Goal: Task Accomplishment & Management: Complete application form

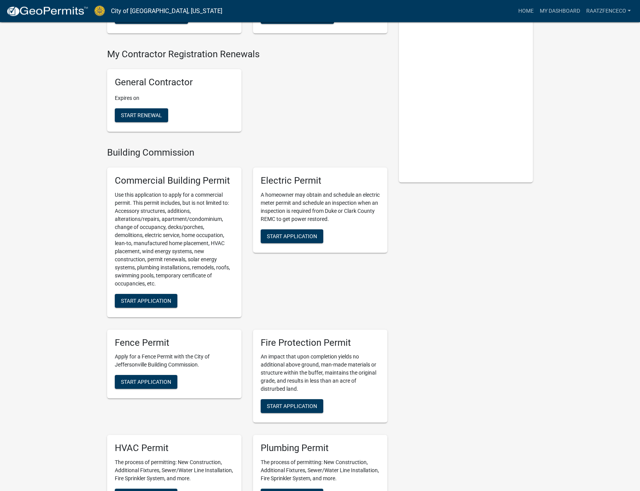
scroll to position [157, 0]
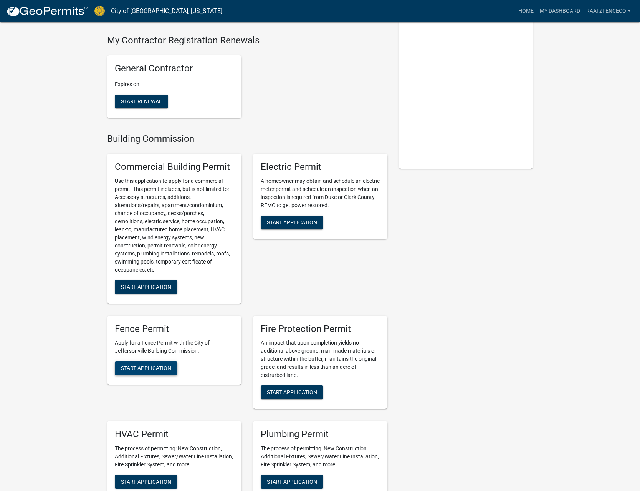
click at [154, 361] on button "Start Application" at bounding box center [146, 368] width 63 height 14
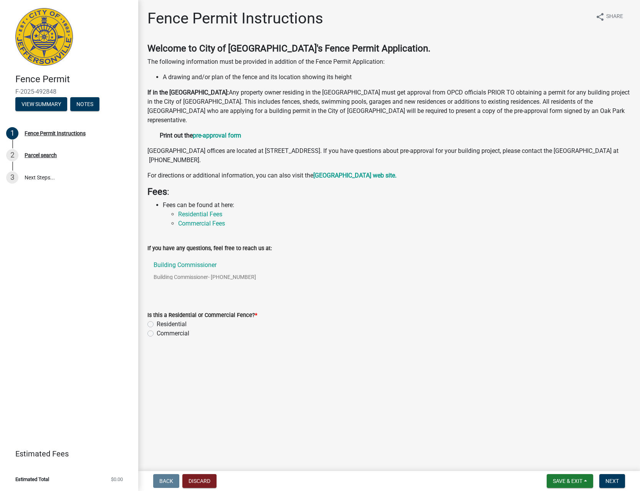
click at [175, 327] on label "Residential" at bounding box center [172, 323] width 30 height 9
click at [162, 324] on input "Residential" at bounding box center [159, 321] width 5 height 5
radio input "true"
click at [608, 479] on span "Next" at bounding box center [611, 481] width 13 height 6
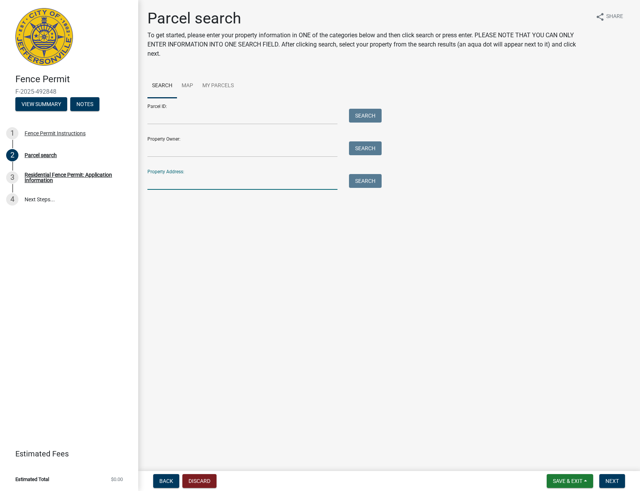
click at [200, 178] on input "Property Address:" at bounding box center [242, 182] width 190 height 16
type input "2784 [PERSON_NAME]"
click at [376, 186] on button "Search" at bounding box center [365, 181] width 33 height 14
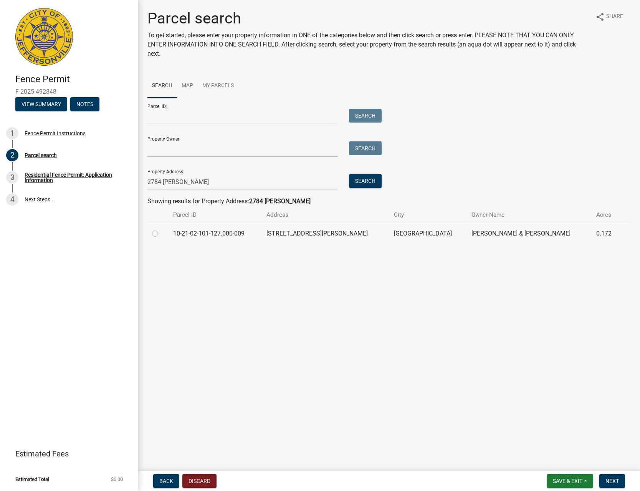
click at [211, 237] on td "10-21-02-101-127.000-009" at bounding box center [215, 233] width 93 height 19
click at [161, 229] on label at bounding box center [161, 229] width 0 height 0
click at [161, 233] on input "radio" at bounding box center [163, 231] width 5 height 5
radio input "true"
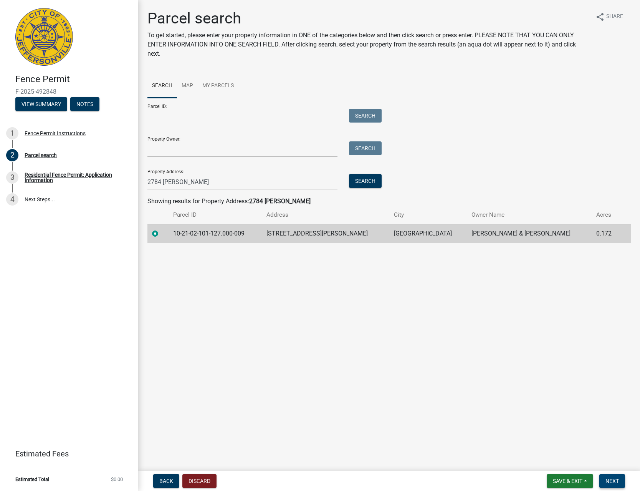
click at [614, 475] on button "Next" at bounding box center [612, 481] width 26 height 14
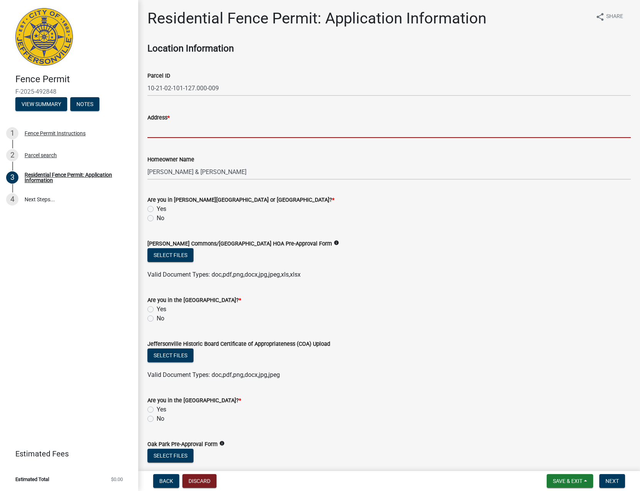
click at [198, 133] on input "Address *" at bounding box center [388, 130] width 483 height 16
type input "[STREET_ADDRESS][PERSON_NAME]"
click at [157, 220] on label "No" at bounding box center [161, 217] width 8 height 9
click at [157, 218] on input "No" at bounding box center [159, 215] width 5 height 5
radio input "true"
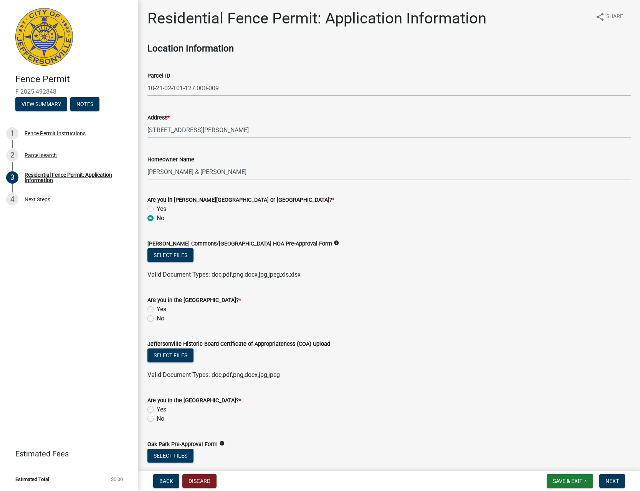
click at [157, 319] on label "No" at bounding box center [161, 318] width 8 height 9
click at [157, 319] on input "No" at bounding box center [159, 316] width 5 height 5
radio input "true"
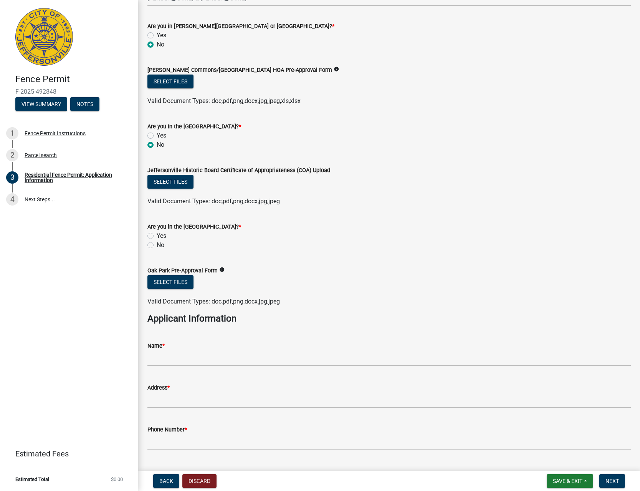
scroll to position [175, 0]
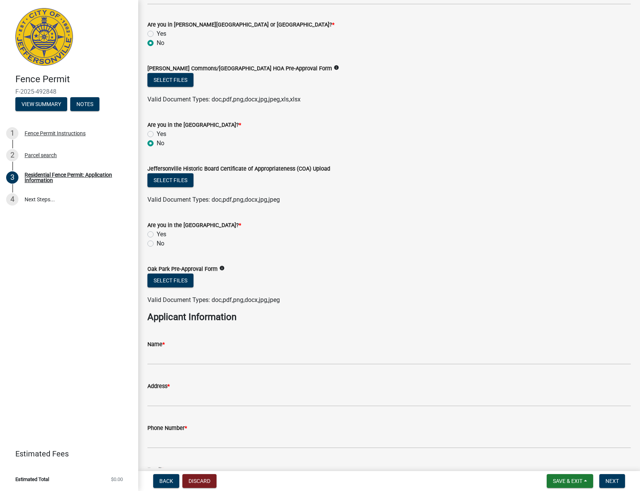
click at [157, 243] on label "No" at bounding box center [161, 243] width 8 height 9
click at [157, 243] on input "No" at bounding box center [159, 241] width 5 height 5
radio input "true"
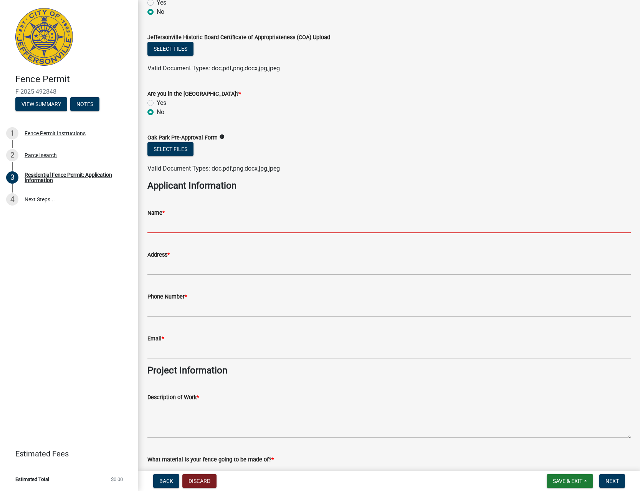
click at [190, 220] on input "Name *" at bounding box center [388, 225] width 483 height 16
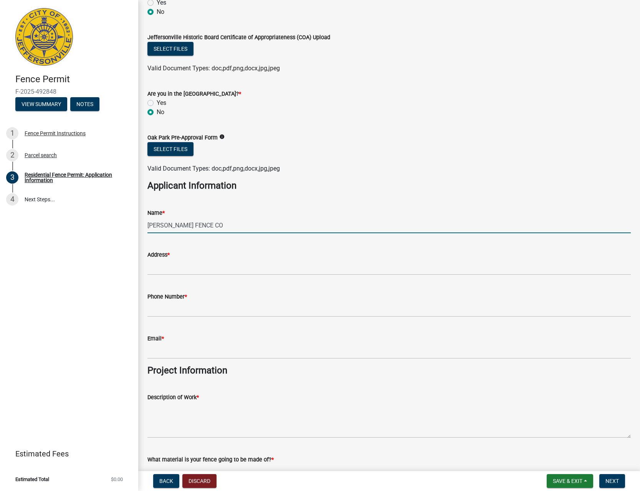
type input "[PERSON_NAME] FENCE CO"
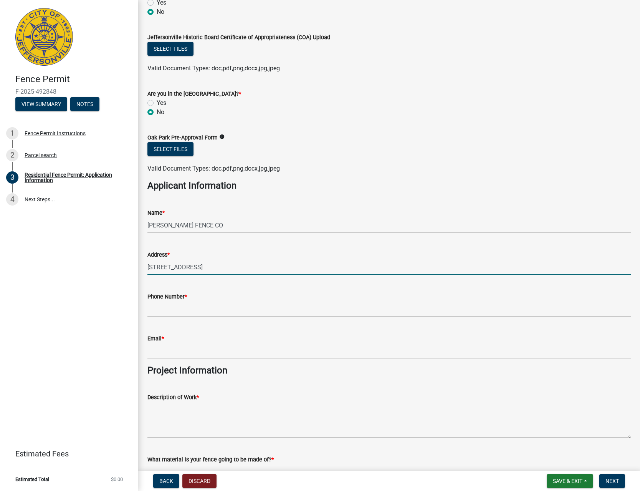
type input "[STREET_ADDRESS]"
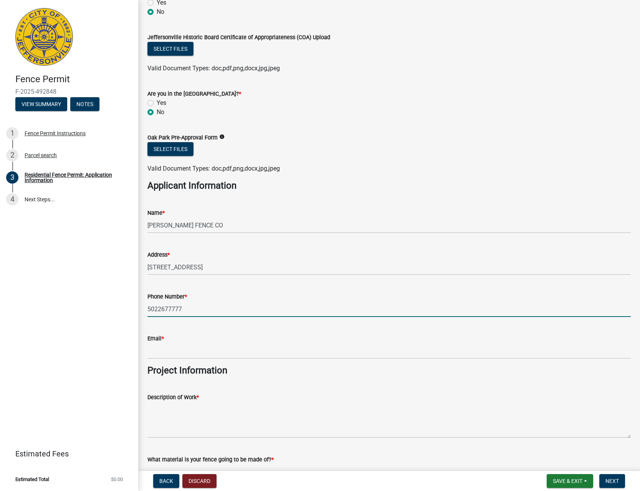
type input "5022677777"
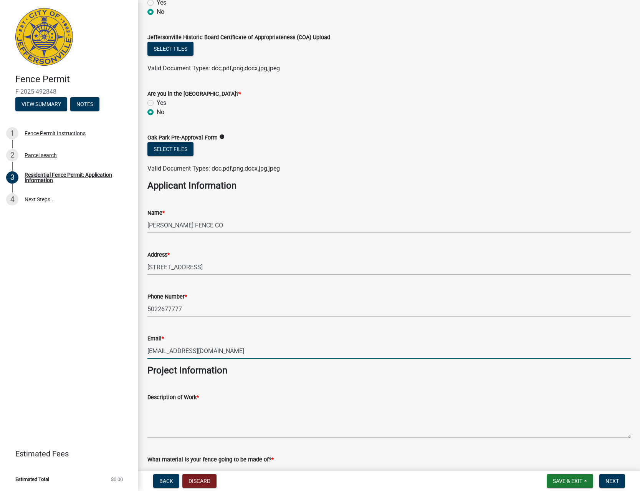
type input "[EMAIL_ADDRESS][DOMAIN_NAME]"
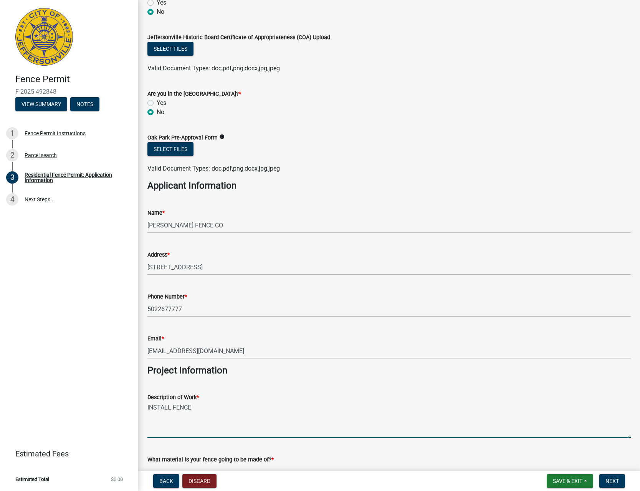
type textarea "INSTALL FENCE"
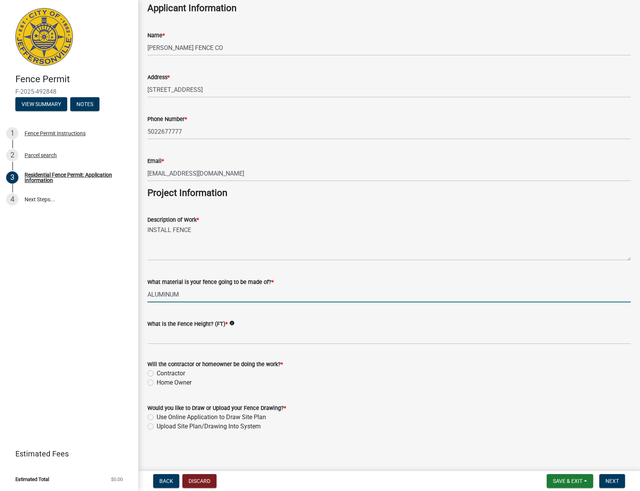
type input "ALUMINUM"
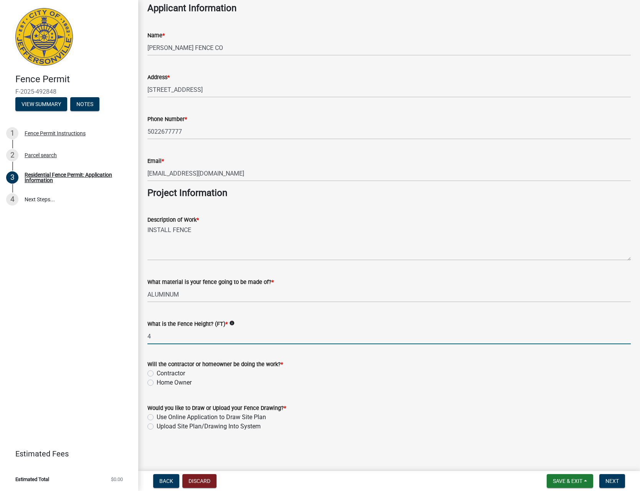
type input "4"
click at [158, 370] on label "Contractor" at bounding box center [171, 373] width 28 height 9
click at [158, 370] on input "Contractor" at bounding box center [159, 371] width 5 height 5
radio input "true"
click at [157, 427] on label "Upload Site Plan/Drawing Into System" at bounding box center [209, 426] width 104 height 9
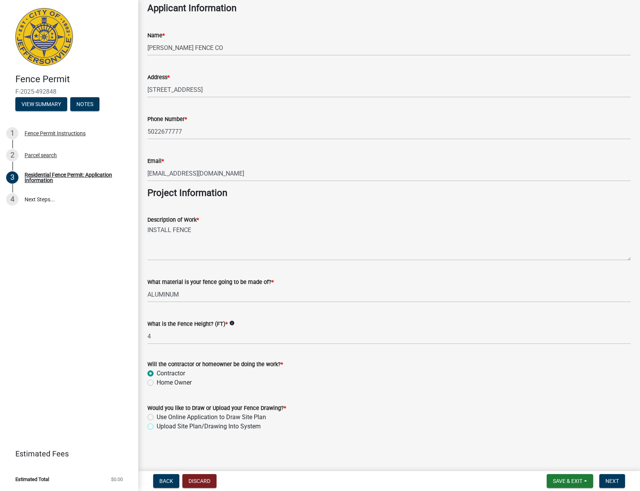
click at [157, 427] on input "Upload Site Plan/Drawing Into System" at bounding box center [159, 424] width 5 height 5
radio input "true"
click at [622, 482] on button "Next" at bounding box center [612, 481] width 26 height 14
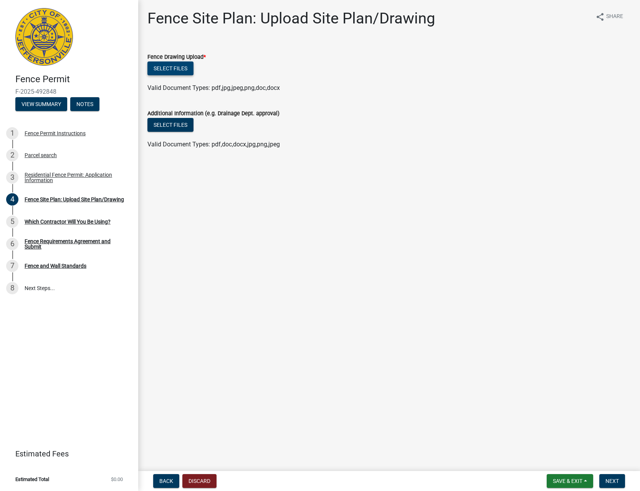
click at [181, 68] on button "Select files" at bounding box center [170, 68] width 46 height 14
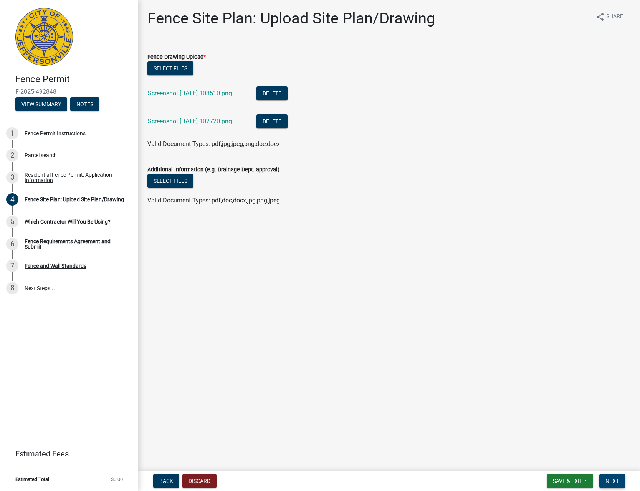
drag, startPoint x: 615, startPoint y: 479, endPoint x: 610, endPoint y: 478, distance: 4.3
click at [615, 479] on span "Next" at bounding box center [611, 481] width 13 height 6
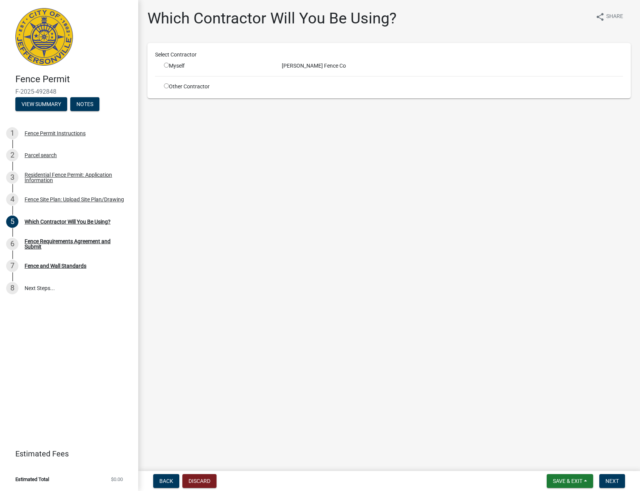
drag, startPoint x: 164, startPoint y: 64, endPoint x: 164, endPoint y: 71, distance: 6.6
click at [165, 64] on input "radio" at bounding box center [166, 65] width 5 height 5
radio input "true"
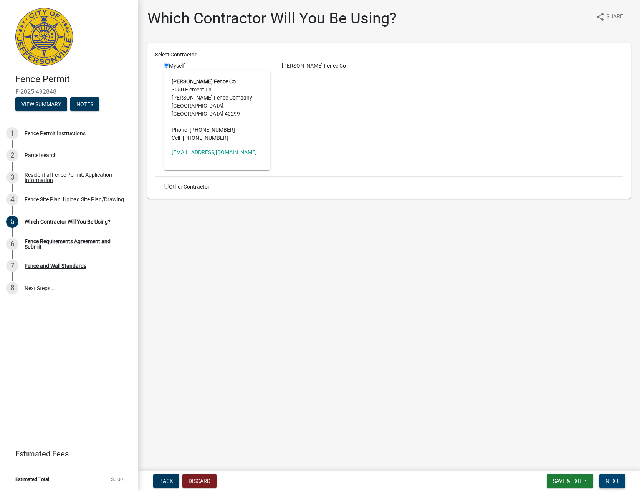
click at [610, 483] on span "Next" at bounding box center [611, 481] width 13 height 6
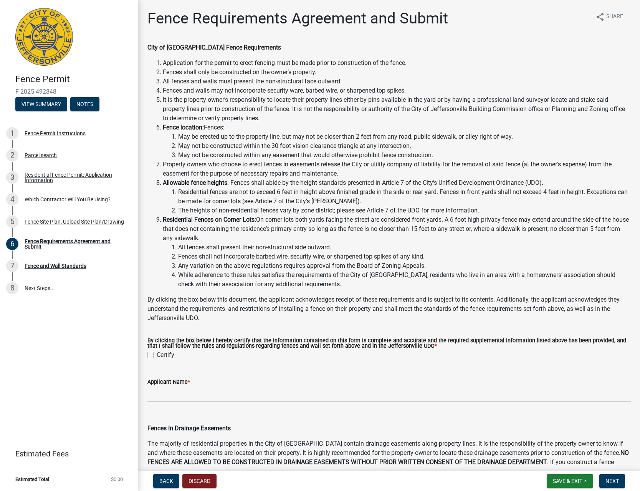
click at [167, 351] on label "Certify" at bounding box center [166, 354] width 18 height 9
click at [162, 351] on input "Certify" at bounding box center [159, 352] width 5 height 5
checkbox input "true"
click at [214, 393] on input "Applicant Name *" at bounding box center [388, 394] width 483 height 16
type input "[PERSON_NAME] FENCE CO"
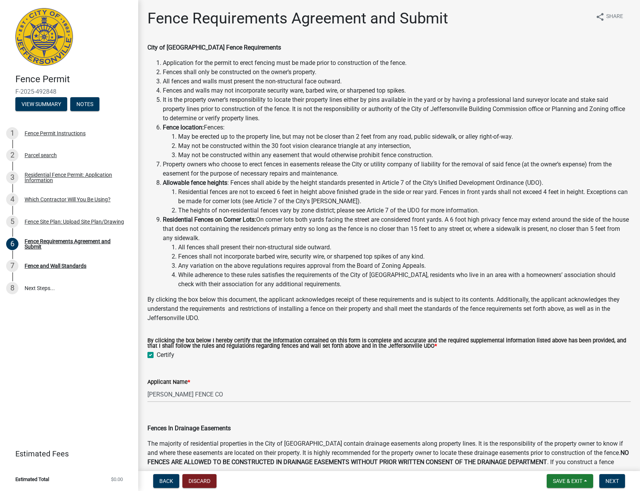
scroll to position [277, 0]
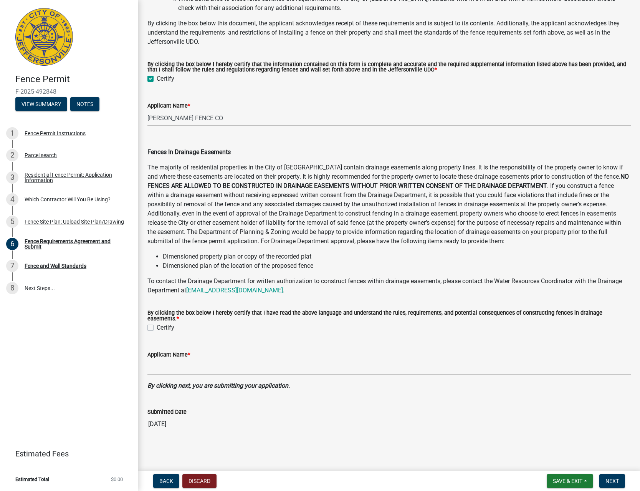
click at [163, 327] on label "Certify" at bounding box center [166, 327] width 18 height 9
click at [162, 327] on input "Certify" at bounding box center [159, 325] width 5 height 5
checkbox input "true"
click at [175, 362] on input "Applicant Name *" at bounding box center [388, 367] width 483 height 16
type input "[PERSON_NAME] FENCE CO"
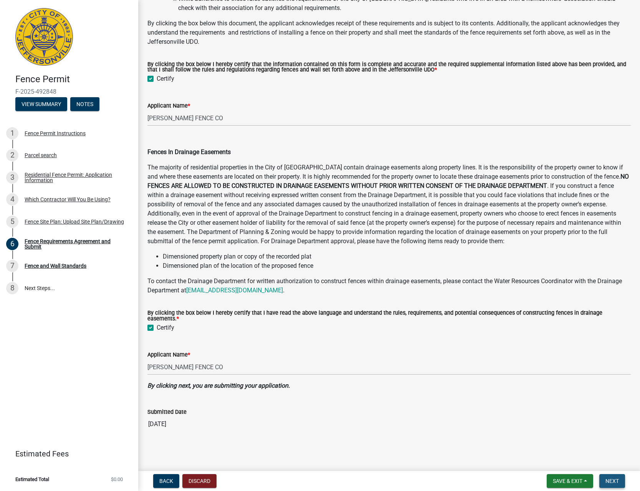
click at [610, 474] on button "Next" at bounding box center [612, 481] width 26 height 14
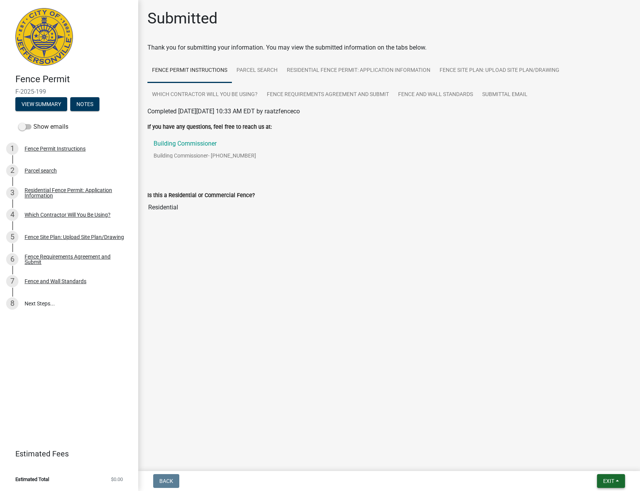
click at [613, 479] on span "Exit" at bounding box center [608, 481] width 11 height 6
click at [33, 102] on button "View Summary" at bounding box center [41, 104] width 52 height 14
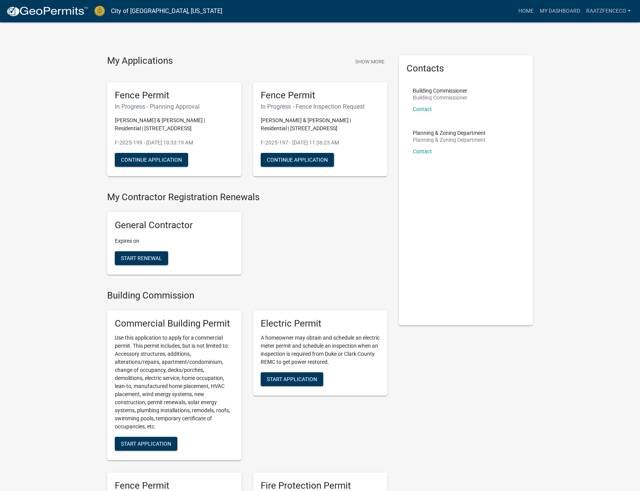
scroll to position [157, 0]
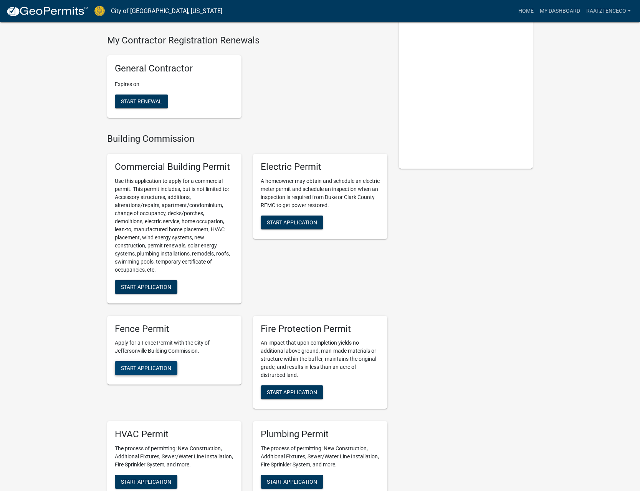
click at [149, 365] on span "Start Application" at bounding box center [146, 368] width 50 height 6
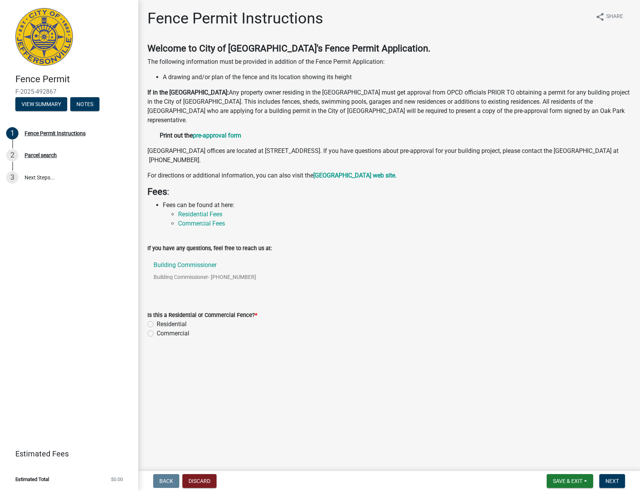
click at [169, 324] on label "Residential" at bounding box center [172, 323] width 30 height 9
click at [162, 324] on input "Residential" at bounding box center [159, 321] width 5 height 5
radio input "true"
click at [607, 480] on span "Next" at bounding box center [611, 481] width 13 height 6
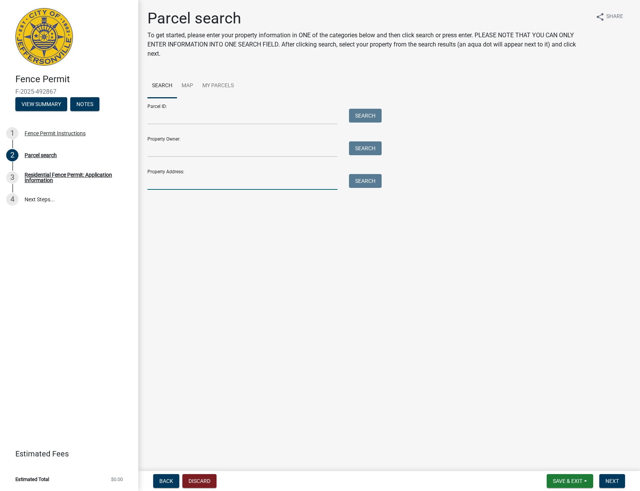
click at [215, 183] on input "Property Address:" at bounding box center [242, 182] width 190 height 16
type input "2784 ABB"
click at [358, 179] on button "Search" at bounding box center [365, 181] width 33 height 14
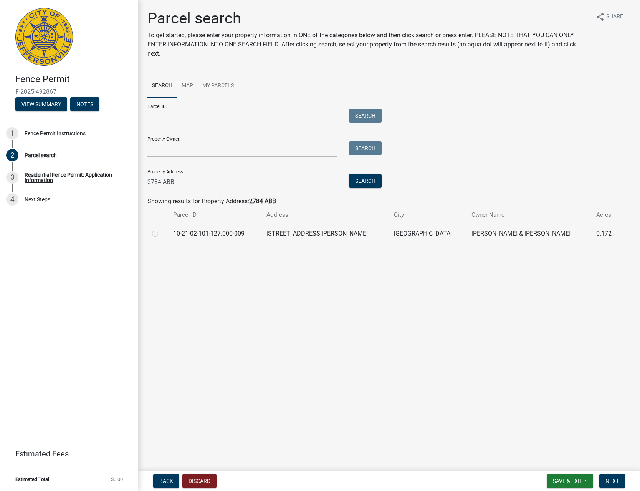
click at [161, 229] on label at bounding box center [161, 229] width 0 height 0
click at [161, 234] on input "radio" at bounding box center [163, 231] width 5 height 5
radio input "true"
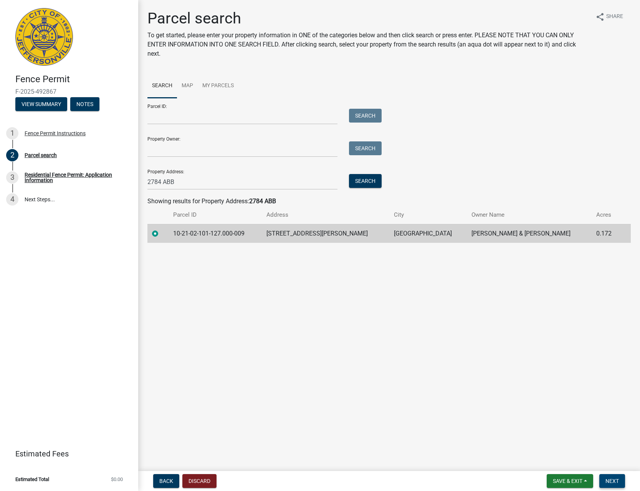
click at [616, 479] on span "Next" at bounding box center [611, 481] width 13 height 6
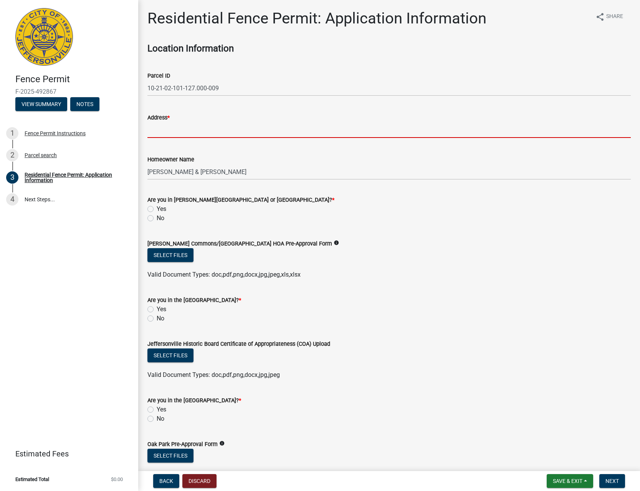
click at [249, 131] on input "Address *" at bounding box center [388, 130] width 483 height 16
type input "[STREET_ADDRESS][PERSON_NAME]"
click at [157, 217] on label "No" at bounding box center [161, 217] width 8 height 9
click at [157, 217] on input "No" at bounding box center [159, 215] width 5 height 5
radio input "true"
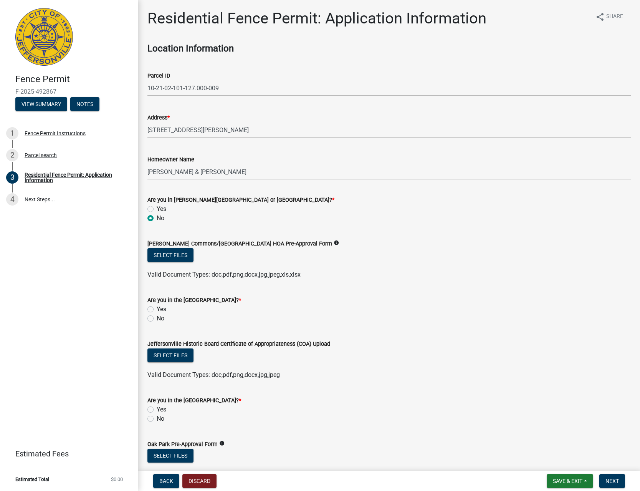
click at [157, 318] on label "No" at bounding box center [161, 318] width 8 height 9
click at [157, 318] on input "No" at bounding box center [159, 316] width 5 height 5
radio input "true"
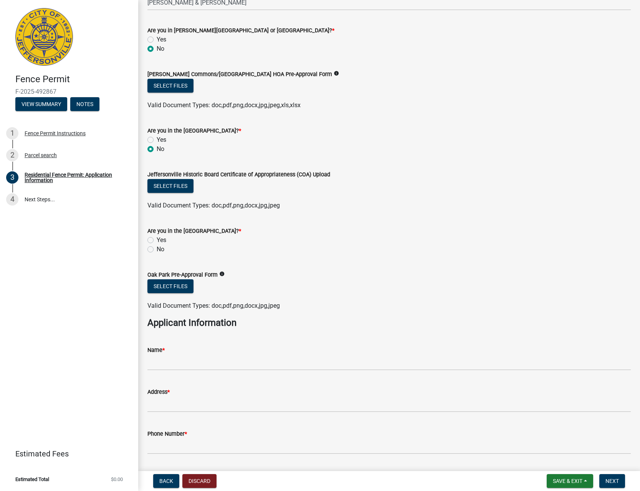
scroll to position [175, 0]
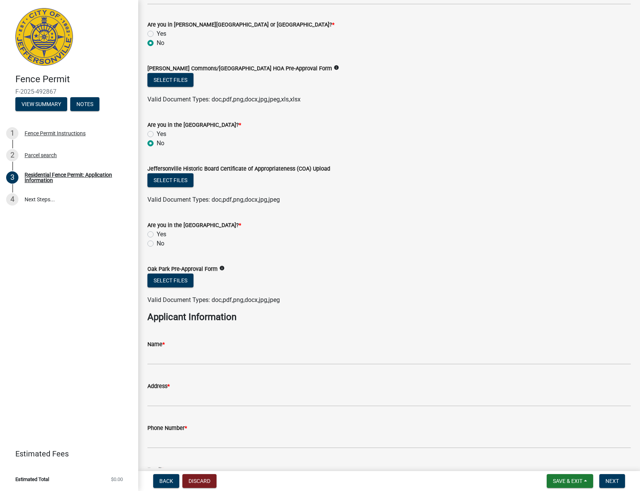
click at [157, 240] on label "No" at bounding box center [161, 243] width 8 height 9
click at [157, 240] on input "No" at bounding box center [159, 241] width 5 height 5
radio input "true"
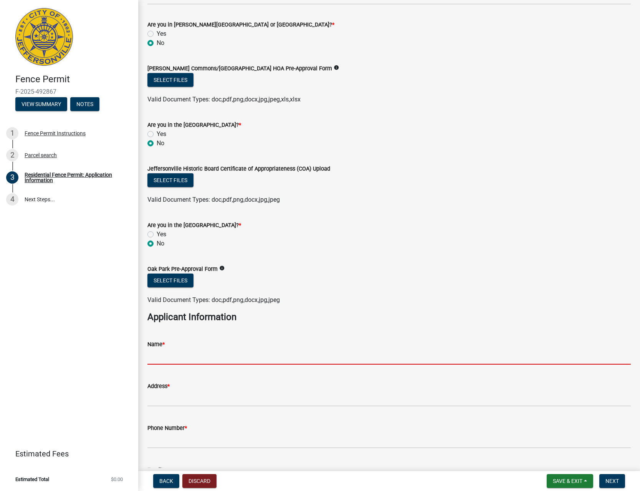
click at [191, 352] on input "Name *" at bounding box center [388, 357] width 483 height 16
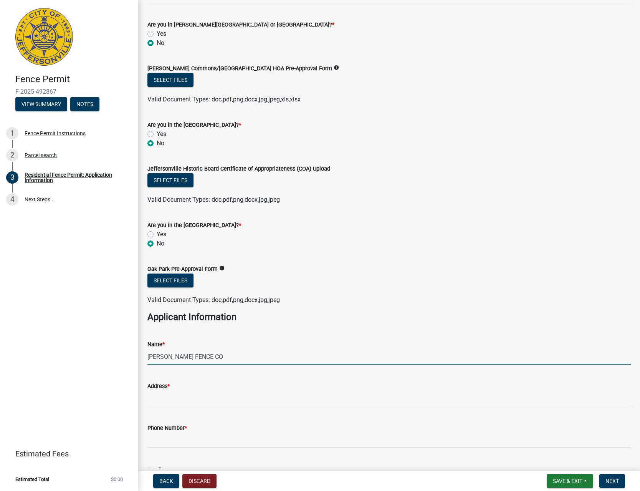
type input "[PERSON_NAME] FENCE CO"
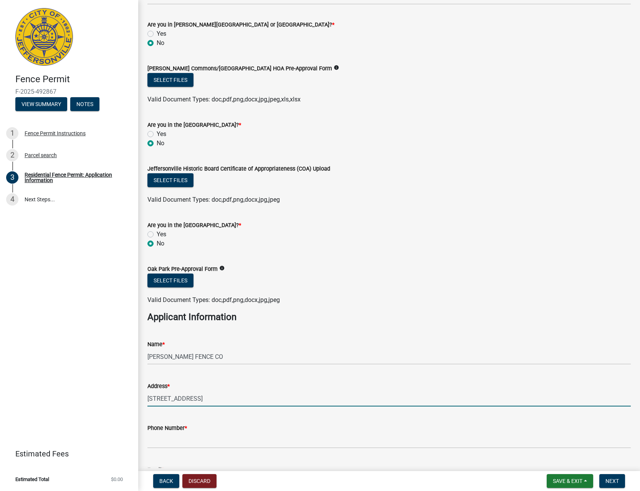
type input "[STREET_ADDRESS]"
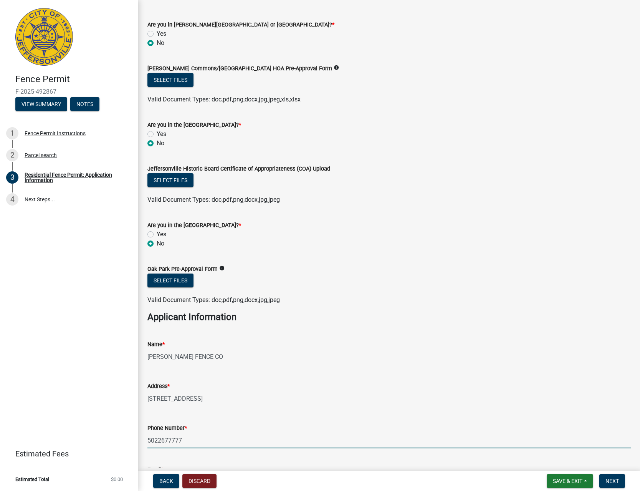
type input "5022677777"
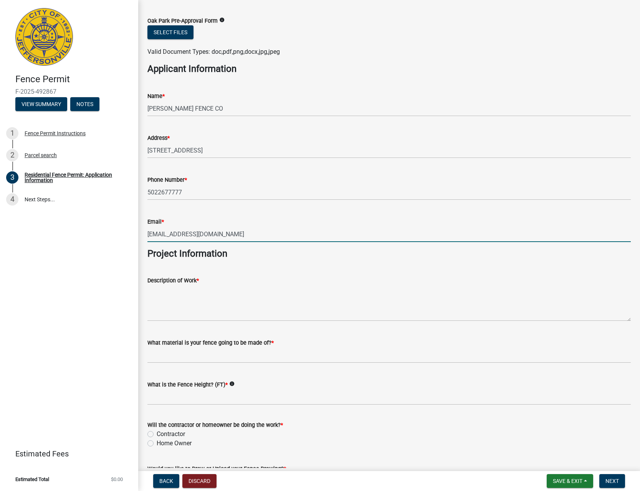
type input "[EMAIL_ADDRESS][DOMAIN_NAME]"
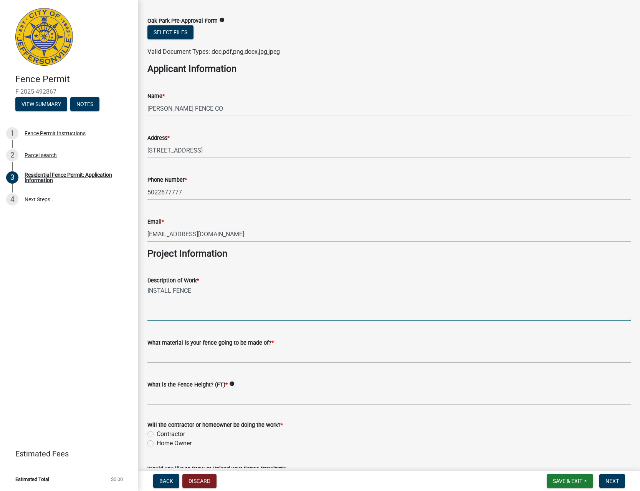
type textarea "INSTALL FENCE"
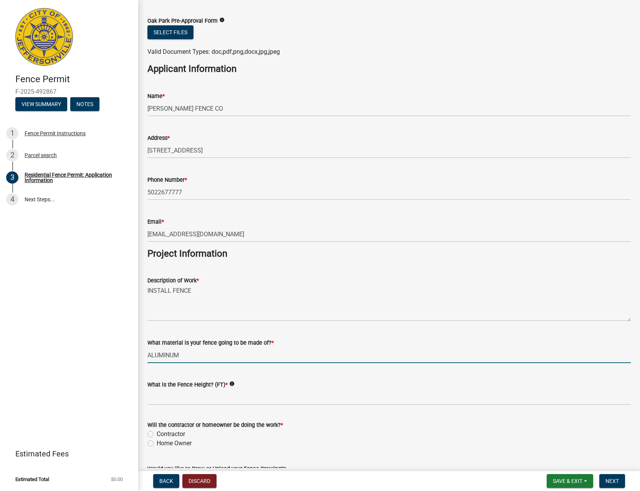
type input "ALUMINUM"
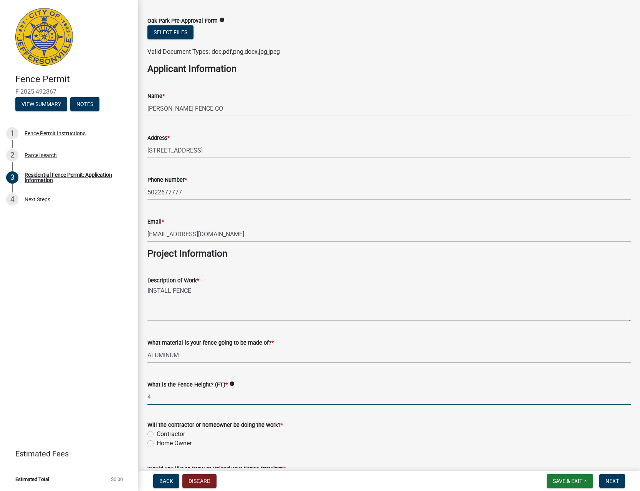
type input "4"
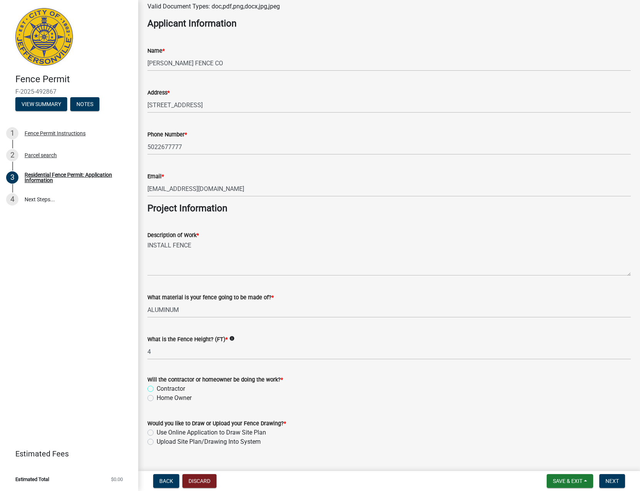
scroll to position [484, 0]
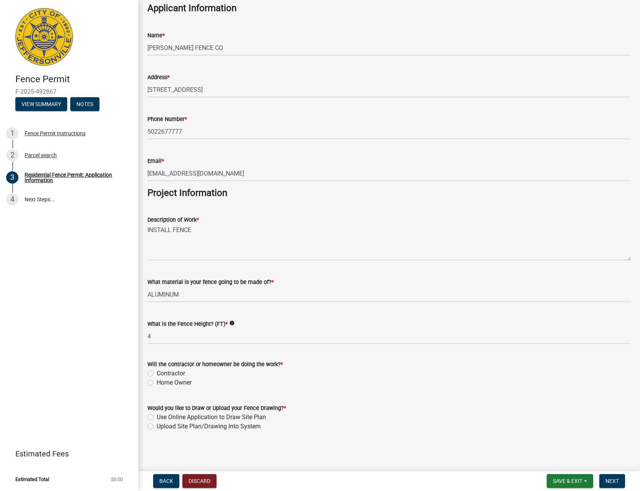
click at [177, 371] on label "Contractor" at bounding box center [171, 373] width 28 height 9
click at [162, 371] on input "Contractor" at bounding box center [159, 371] width 5 height 5
radio input "true"
click at [190, 428] on label "Upload Site Plan/Drawing Into System" at bounding box center [209, 426] width 104 height 9
click at [162, 427] on input "Upload Site Plan/Drawing Into System" at bounding box center [159, 424] width 5 height 5
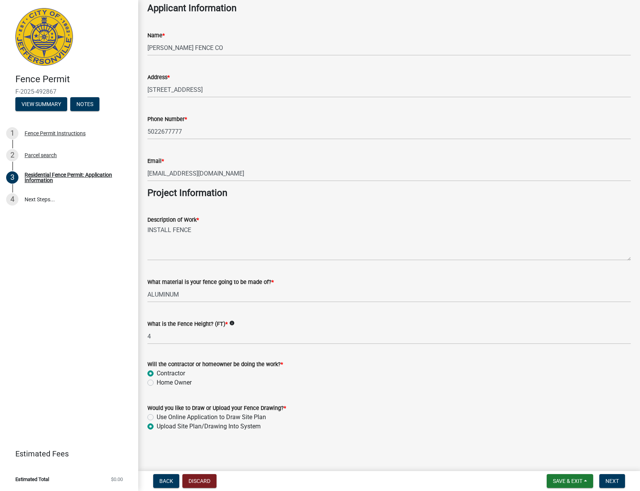
radio input "true"
click at [617, 479] on span "Next" at bounding box center [611, 481] width 13 height 6
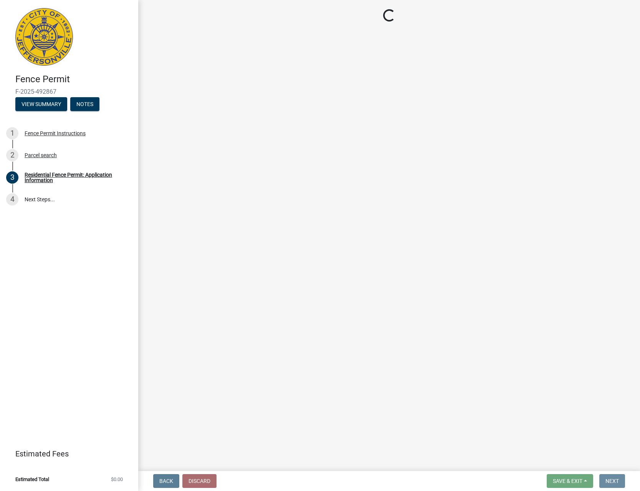
scroll to position [0, 0]
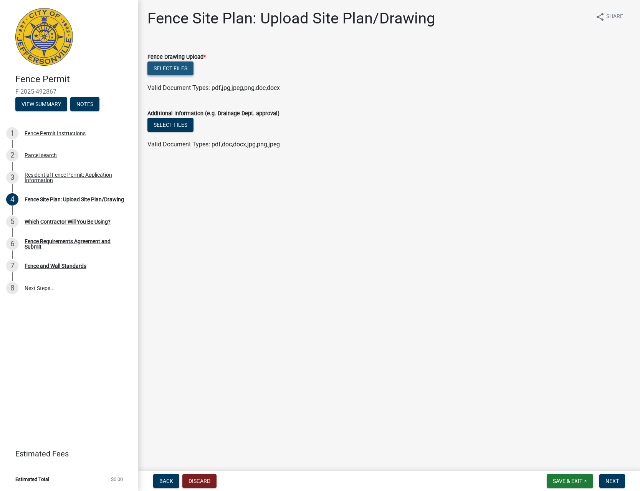
click at [164, 69] on button "Select files" at bounding box center [170, 68] width 46 height 14
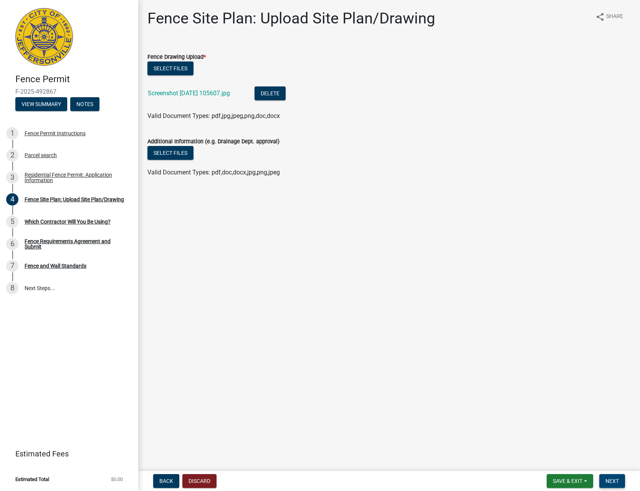
click at [608, 480] on span "Next" at bounding box center [611, 481] width 13 height 6
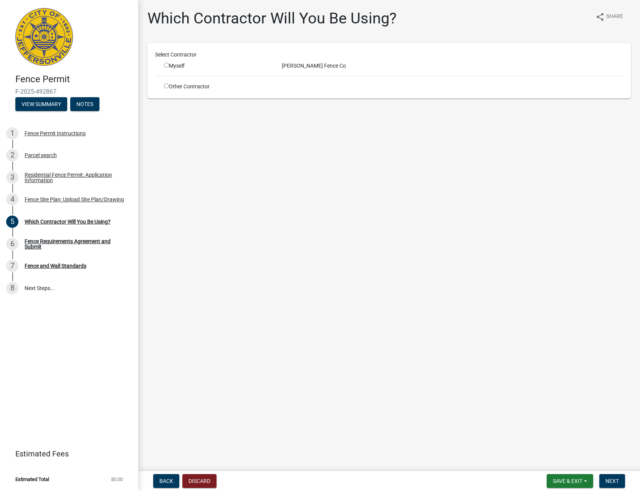
click at [181, 66] on div "Myself" at bounding box center [217, 66] width 106 height 8
click at [162, 67] on div "Myself" at bounding box center [217, 66] width 118 height 8
click at [170, 66] on div "Myself" at bounding box center [217, 66] width 106 height 8
click at [165, 66] on input "radio" at bounding box center [166, 65] width 5 height 5
radio input "true"
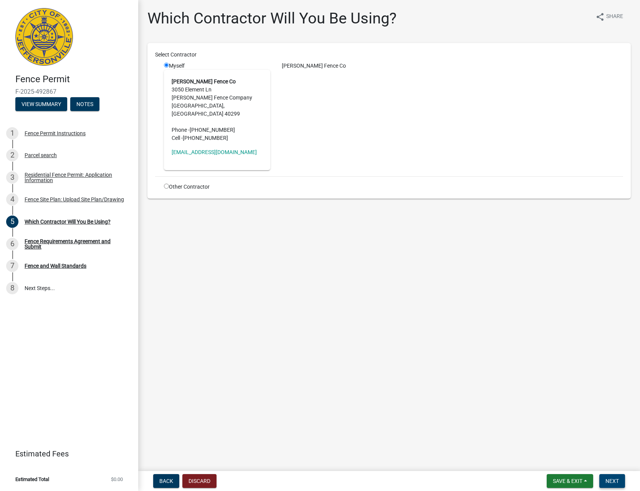
click at [619, 483] on button "Next" at bounding box center [612, 481] width 26 height 14
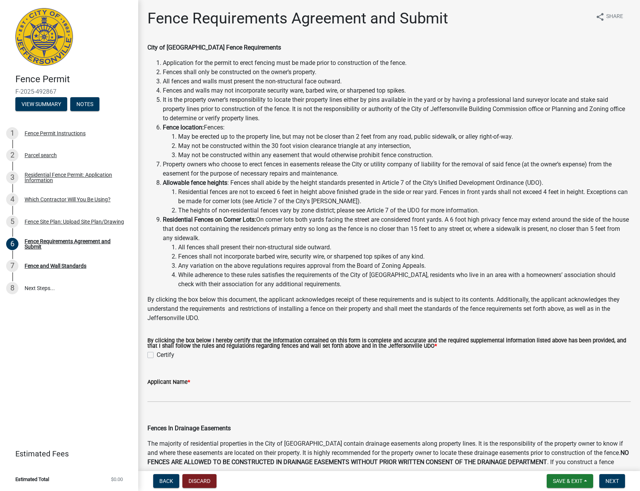
click at [160, 356] on label "Certify" at bounding box center [166, 354] width 18 height 9
click at [160, 355] on input "Certify" at bounding box center [159, 352] width 5 height 5
checkbox input "true"
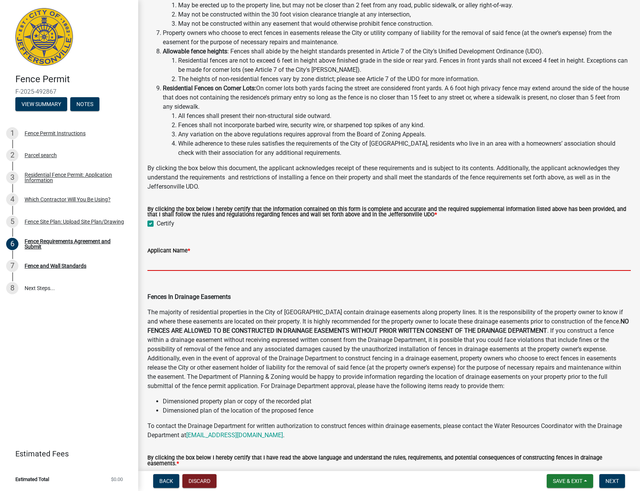
click at [185, 266] on input "Applicant Name *" at bounding box center [388, 263] width 483 height 16
type input "[PERSON_NAME] FENCE CO"
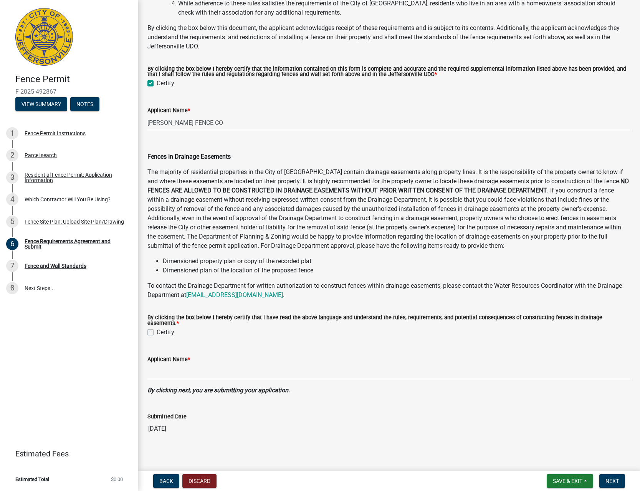
scroll to position [277, 0]
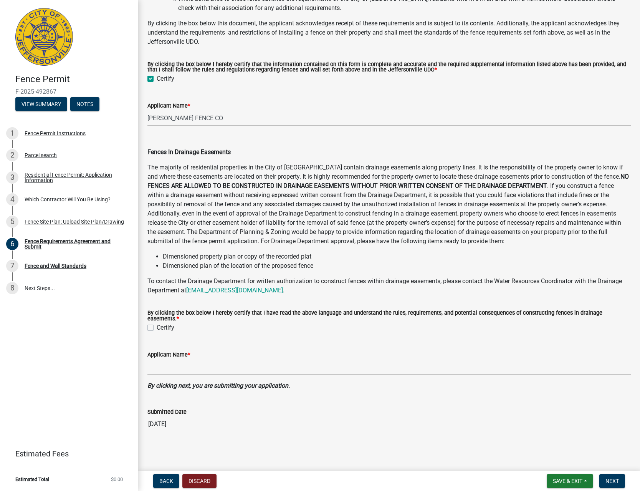
click at [146, 324] on div "By clicking the box below I hereby certify that I have read the above language …" at bounding box center [389, 316] width 495 height 31
click at [157, 329] on label "Certify" at bounding box center [166, 327] width 18 height 9
click at [157, 328] on input "Certify" at bounding box center [159, 325] width 5 height 5
checkbox input "true"
click at [177, 371] on input "Applicant Name *" at bounding box center [388, 367] width 483 height 16
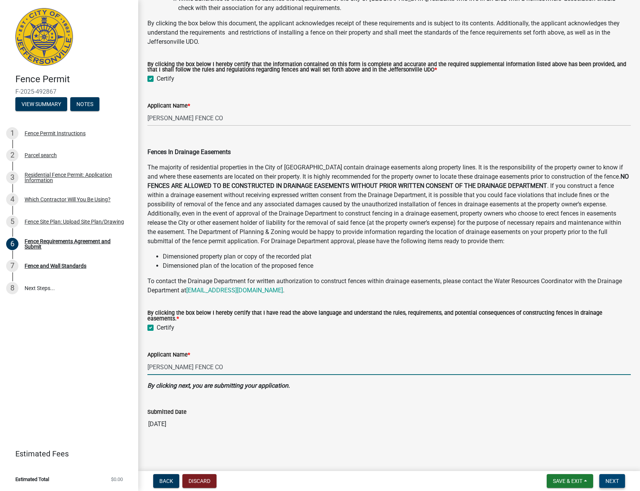
type input "[PERSON_NAME] FENCE CO"
click at [610, 479] on span "Next" at bounding box center [611, 481] width 13 height 6
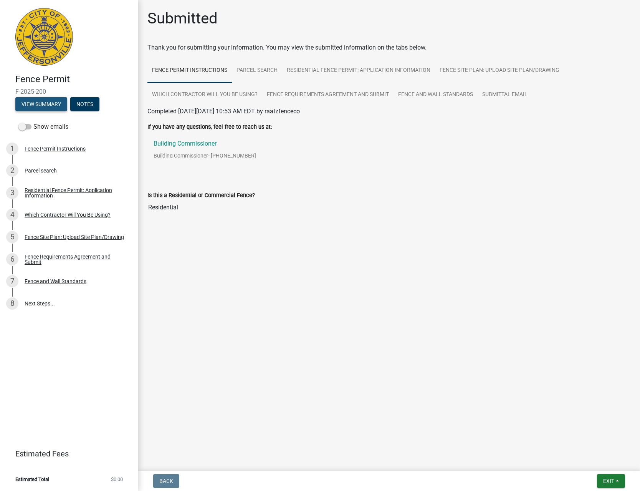
click at [43, 101] on button "View Summary" at bounding box center [41, 104] width 52 height 14
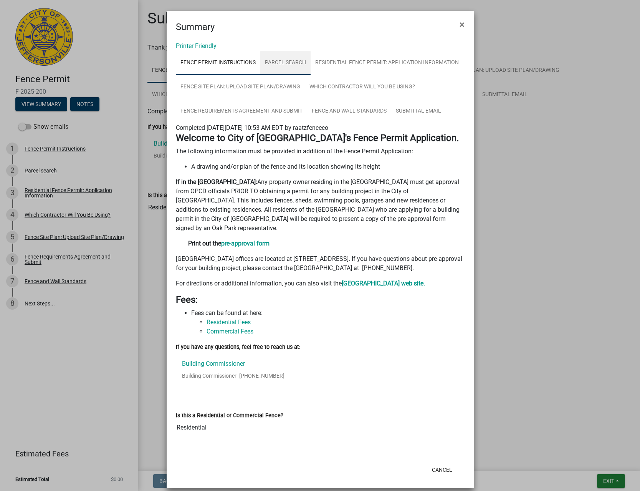
click at [284, 64] on link "Parcel search" at bounding box center [285, 63] width 50 height 25
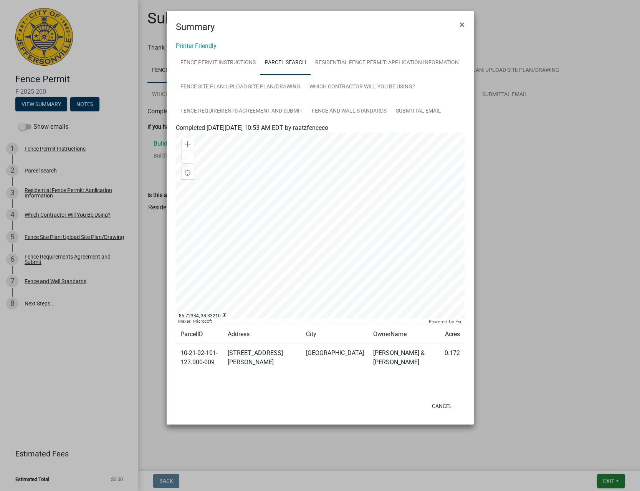
click at [352, 246] on div at bounding box center [320, 228] width 289 height 192
click at [278, 195] on div at bounding box center [320, 228] width 289 height 192
click at [285, 351] on td "[STREET_ADDRESS][PERSON_NAME]" at bounding box center [262, 358] width 78 height 28
click at [285, 350] on td "[STREET_ADDRESS][PERSON_NAME]" at bounding box center [262, 358] width 78 height 28
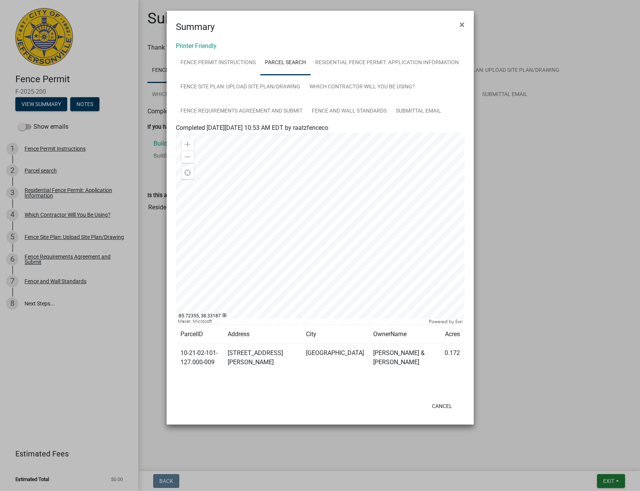
click at [271, 352] on td "[STREET_ADDRESS][PERSON_NAME]" at bounding box center [262, 358] width 78 height 28
click at [442, 407] on button "Cancel" at bounding box center [442, 406] width 33 height 14
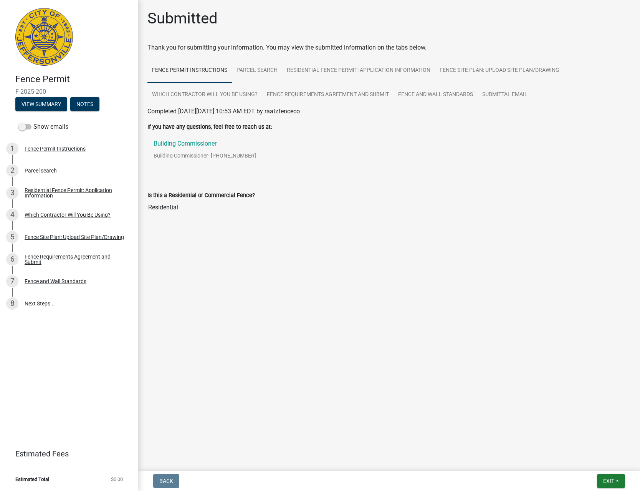
click at [429, 408] on main "Submitted Thank you for submitting your information. You may view the submitted…" at bounding box center [389, 234] width 502 height 468
click at [89, 281] on div "7 Fence and Wall Standards" at bounding box center [66, 281] width 120 height 12
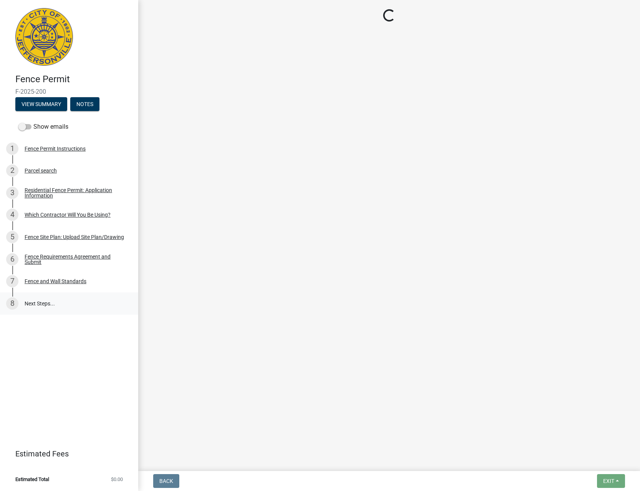
click at [73, 302] on link "8 Next Steps..." at bounding box center [69, 303] width 138 height 22
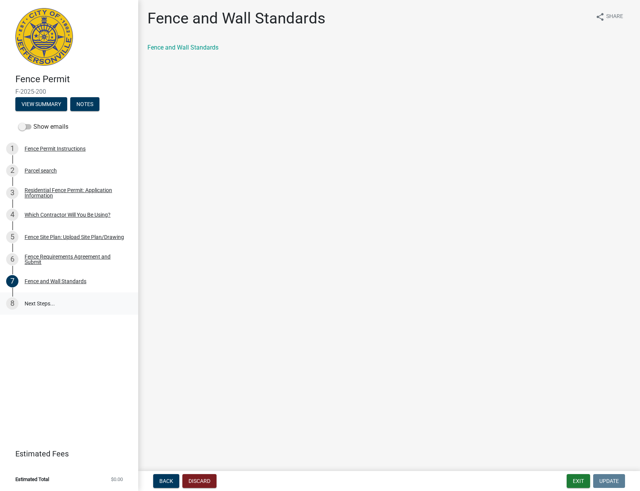
click at [46, 304] on link "8 Next Steps..." at bounding box center [69, 303] width 138 height 22
click at [53, 256] on div "Fence Requirements Agreement and Submit" at bounding box center [75, 259] width 101 height 11
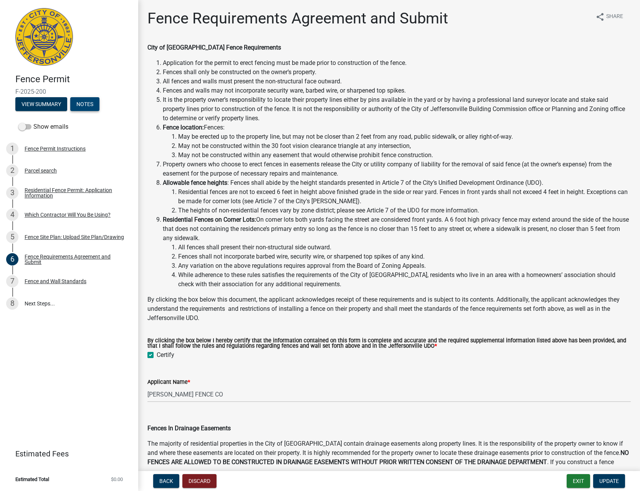
click at [79, 101] on button "Notes" at bounding box center [84, 104] width 29 height 14
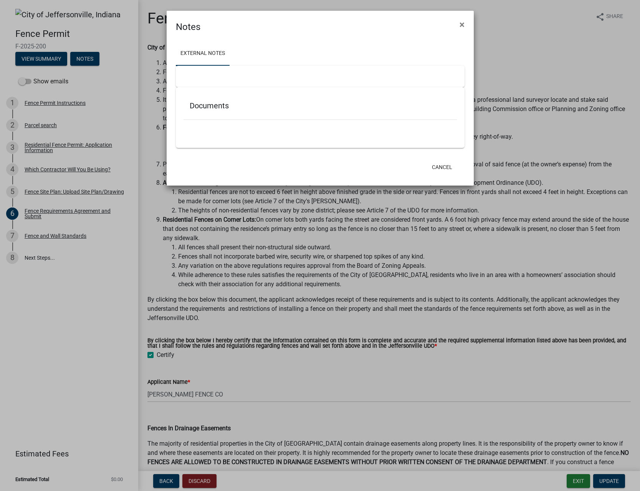
click at [237, 139] on div "Documents" at bounding box center [320, 117] width 289 height 61
click at [240, 112] on div "Documents" at bounding box center [320, 107] width 273 height 25
drag, startPoint x: 217, startPoint y: 103, endPoint x: 217, endPoint y: 66, distance: 37.2
click at [217, 102] on h5 "Documents" at bounding box center [320, 105] width 261 height 9
click at [216, 55] on link "External Notes" at bounding box center [203, 53] width 54 height 25
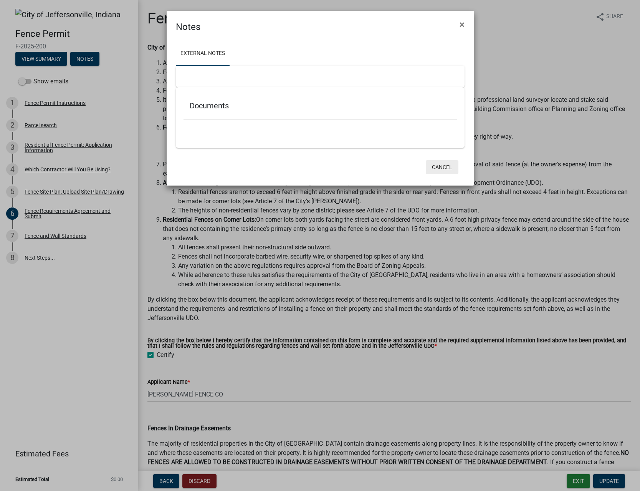
click at [446, 167] on button "Cancel" at bounding box center [442, 167] width 33 height 14
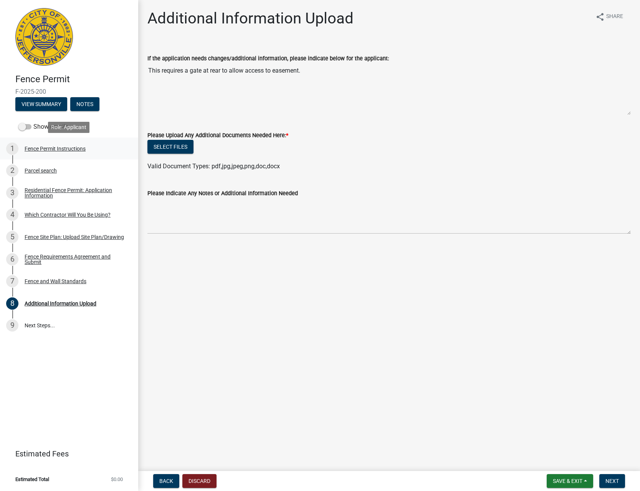
click at [79, 147] on div "Fence Permit Instructions" at bounding box center [55, 148] width 61 height 5
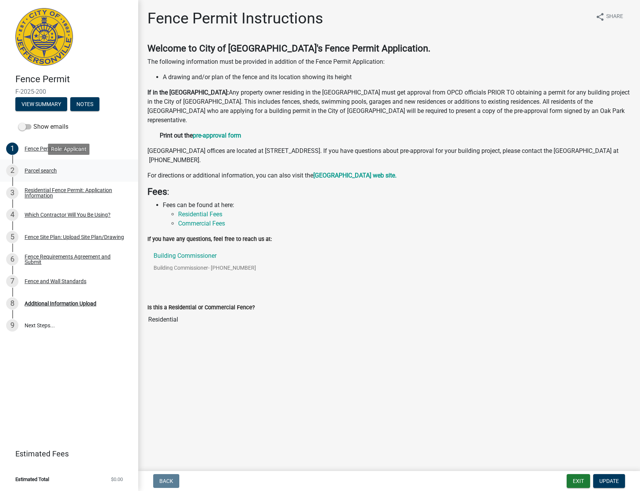
click at [79, 170] on div "2 Parcel search" at bounding box center [66, 170] width 120 height 12
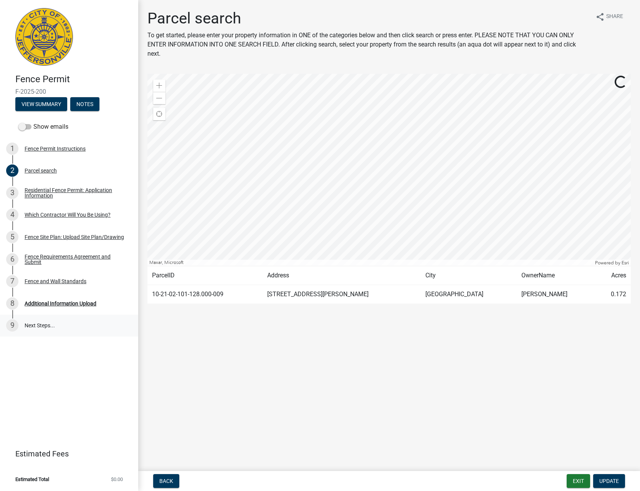
click at [36, 326] on link "9 Next Steps..." at bounding box center [69, 325] width 138 height 22
